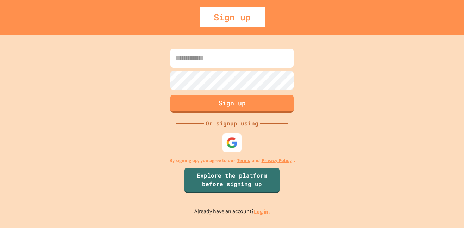
click at [232, 145] on img at bounding box center [232, 143] width 12 height 12
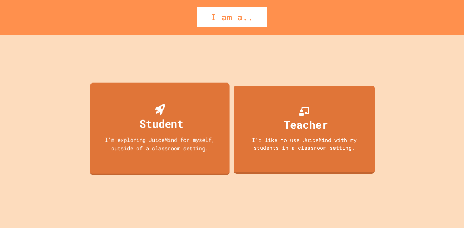
click at [127, 147] on div "I'm exploring JuiceMind for myself, outside of a classroom setting." at bounding box center [159, 143] width 125 height 17
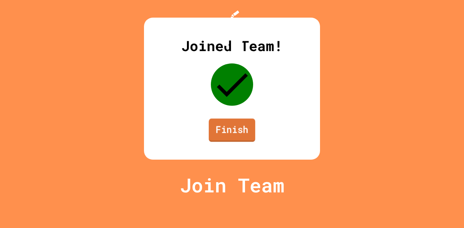
click at [236, 141] on link "Finish" at bounding box center [232, 129] width 46 height 23
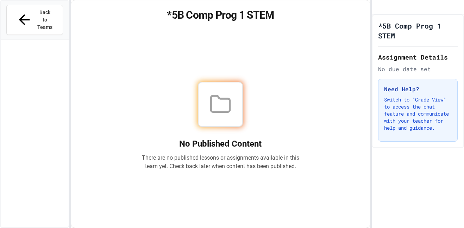
click at [46, 118] on div at bounding box center [35, 140] width 68 height 197
